Goal: Find specific page/section: Find specific page/section

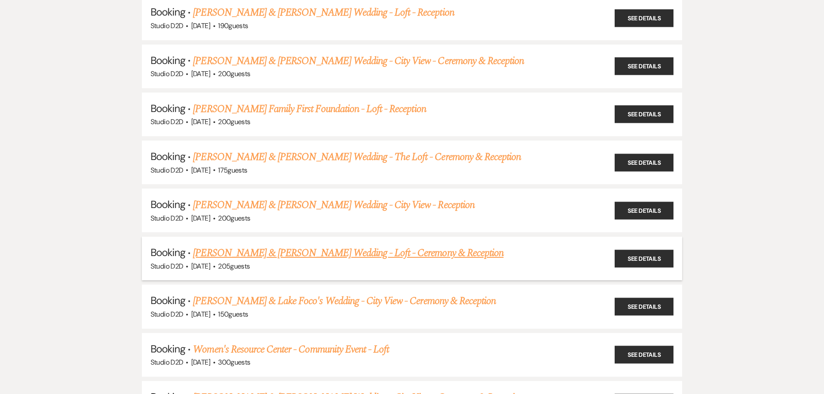
click at [285, 255] on link "[PERSON_NAME] & [PERSON_NAME] Wedding - Loft - Ceremony & Reception" at bounding box center [348, 253] width 311 height 16
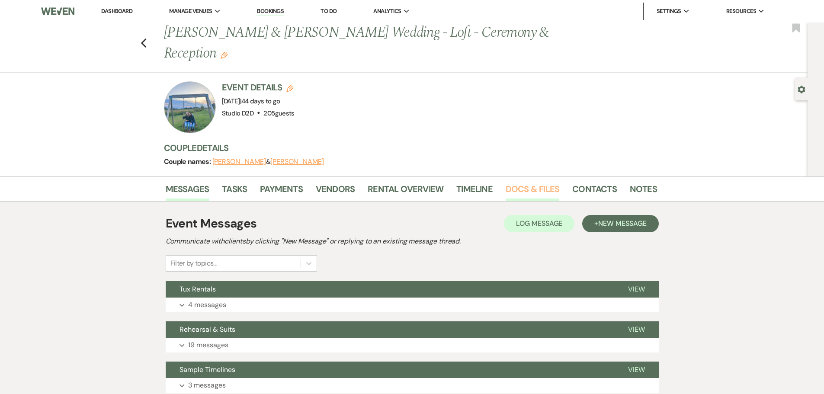
click at [535, 187] on link "Docs & Files" at bounding box center [533, 191] width 54 height 19
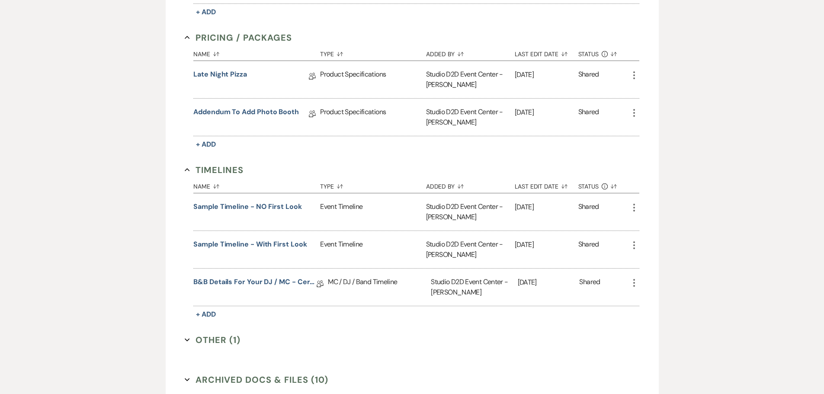
scroll to position [779, 0]
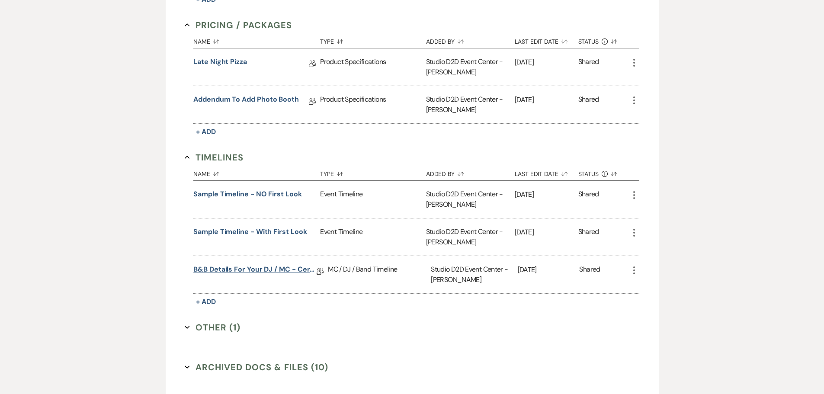
click at [289, 270] on link "B&B Details for your DJ / MC - Ceremony & Reception" at bounding box center [254, 270] width 123 height 13
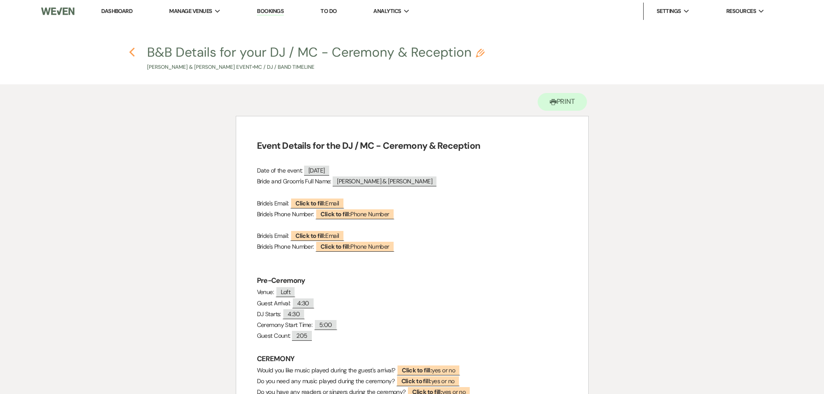
click at [133, 53] on icon "Previous" at bounding box center [132, 52] width 6 height 10
